Goal: Task Accomplishment & Management: Complete application form

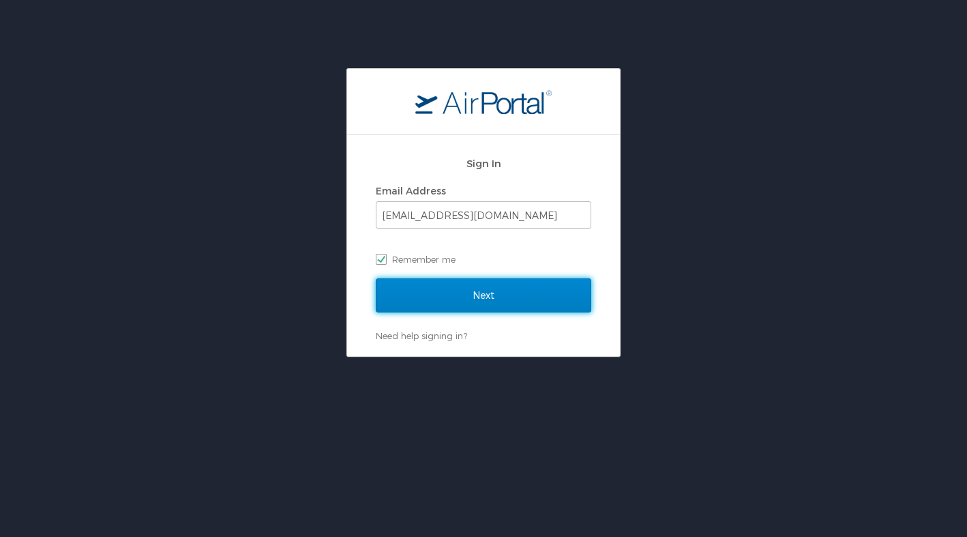
click at [460, 299] on input "Next" at bounding box center [483, 295] width 215 height 34
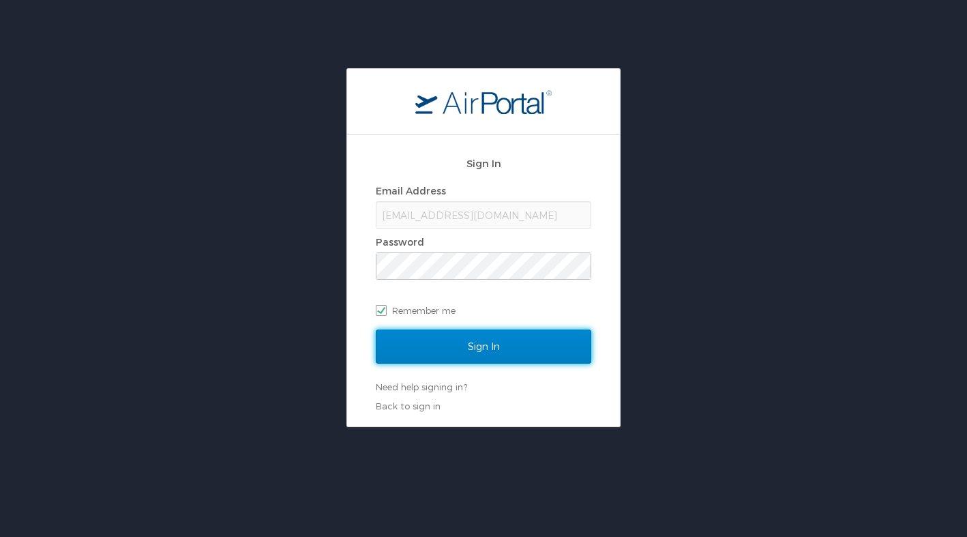
click at [481, 345] on input "Sign In" at bounding box center [483, 346] width 215 height 34
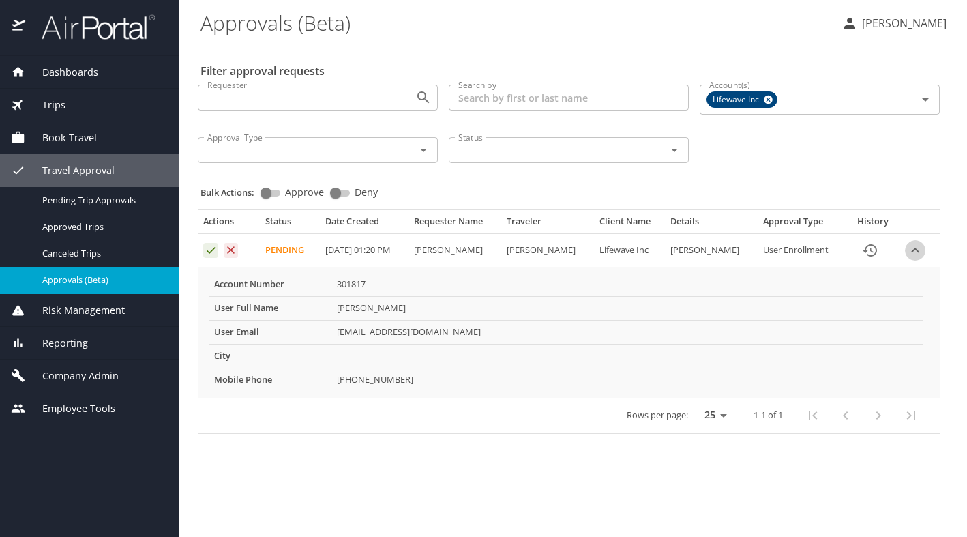
click at [918, 250] on icon "expand row" at bounding box center [915, 250] width 16 height 16
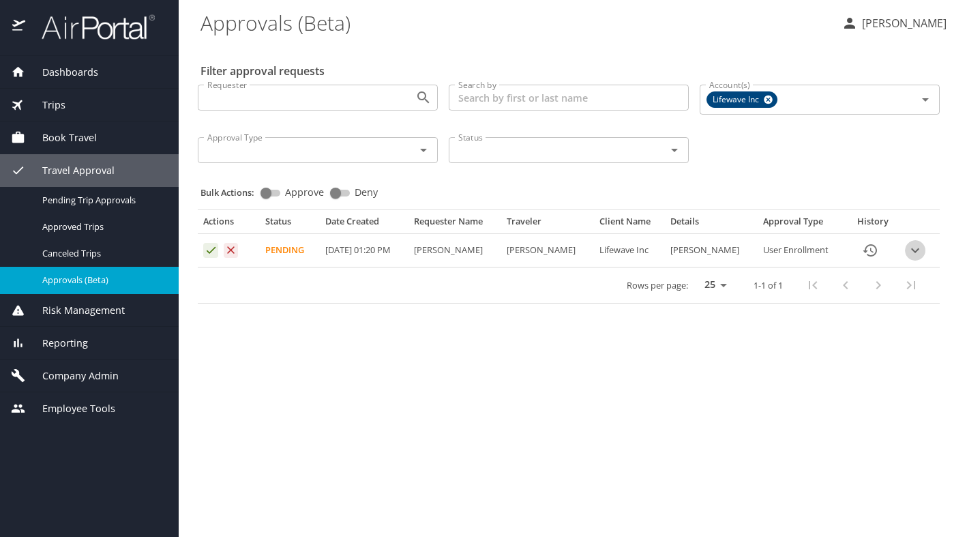
click at [918, 250] on icon "expand row" at bounding box center [915, 250] width 8 height 5
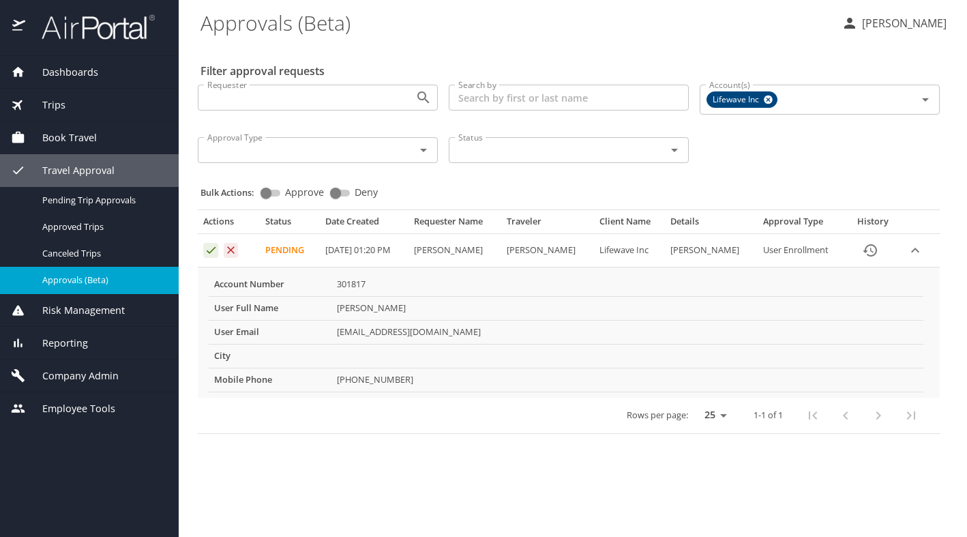
click at [209, 252] on icon "Approval table" at bounding box center [211, 249] width 13 height 13
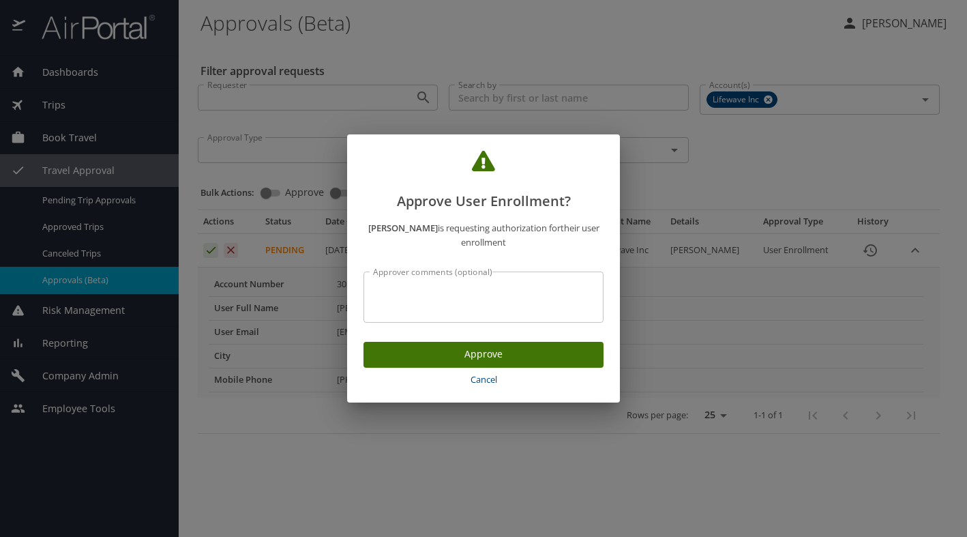
click at [435, 297] on textarea "Approver comments (optional)" at bounding box center [483, 297] width 221 height 26
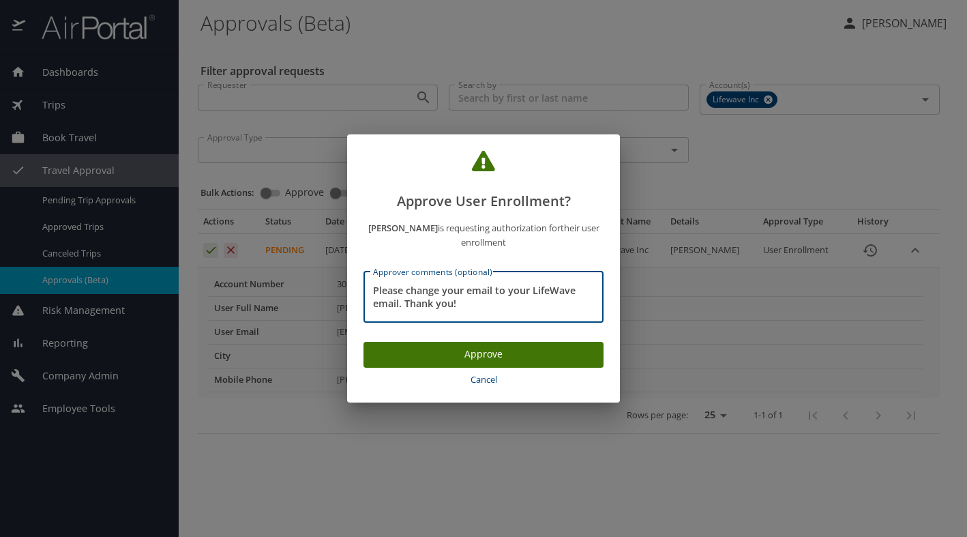
scroll to position [13, 0]
type textarea "Please change your email to your LifeWave email. Thank you!"
click at [465, 352] on span "Approve" at bounding box center [483, 354] width 218 height 17
